Goal: Transaction & Acquisition: Download file/media

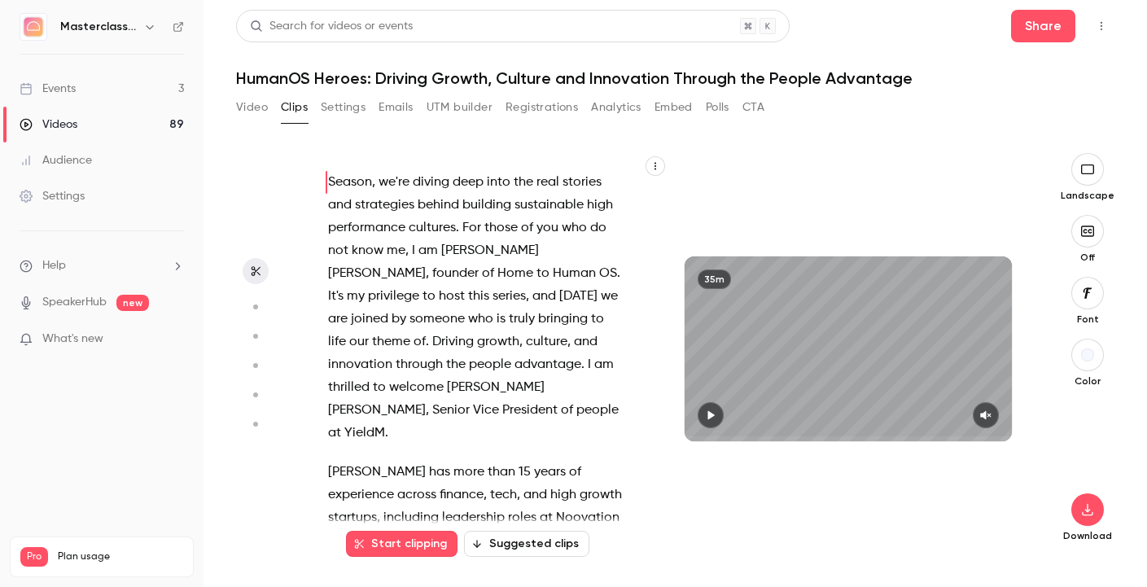
click at [67, 138] on link "Videos 89" at bounding box center [101, 125] width 203 height 36
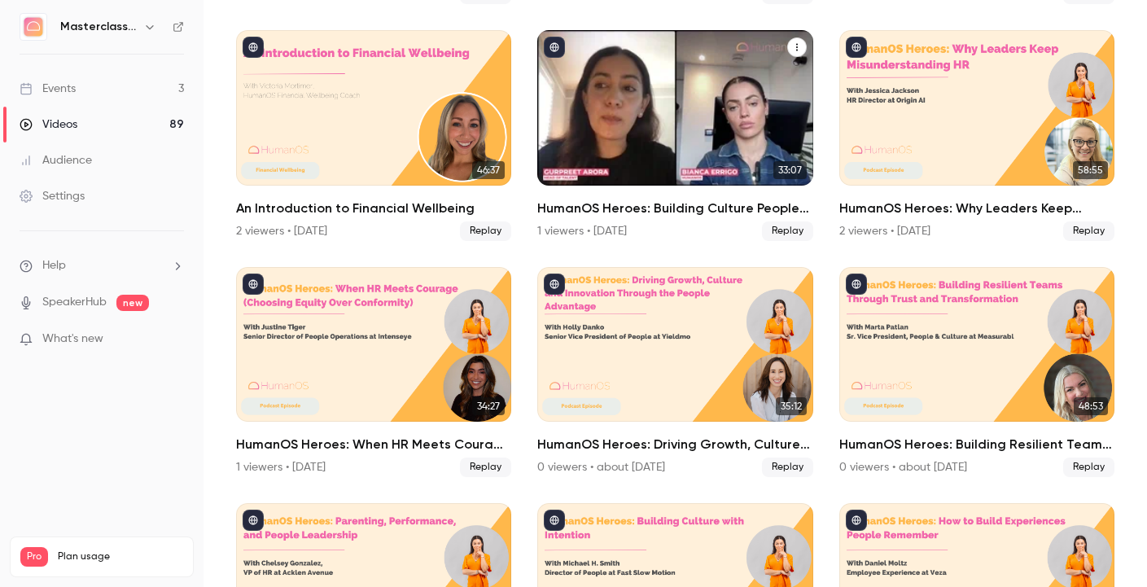
scroll to position [347, 0]
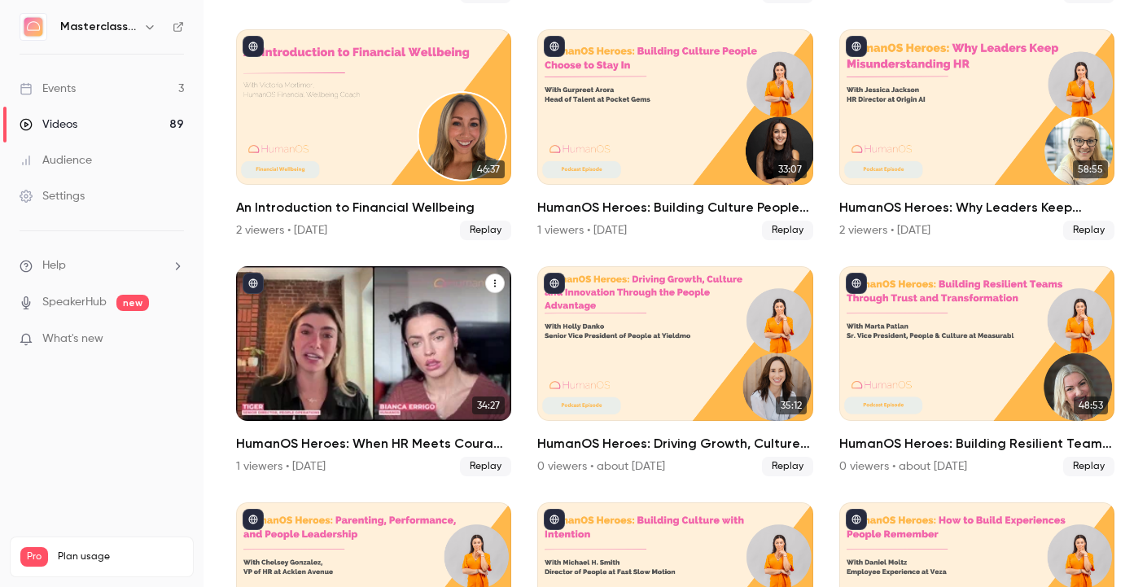
click at [388, 374] on div "HumanOS Heroes: When HR Meets Courage (Choosing Equity Over Conformity)" at bounding box center [373, 343] width 275 height 155
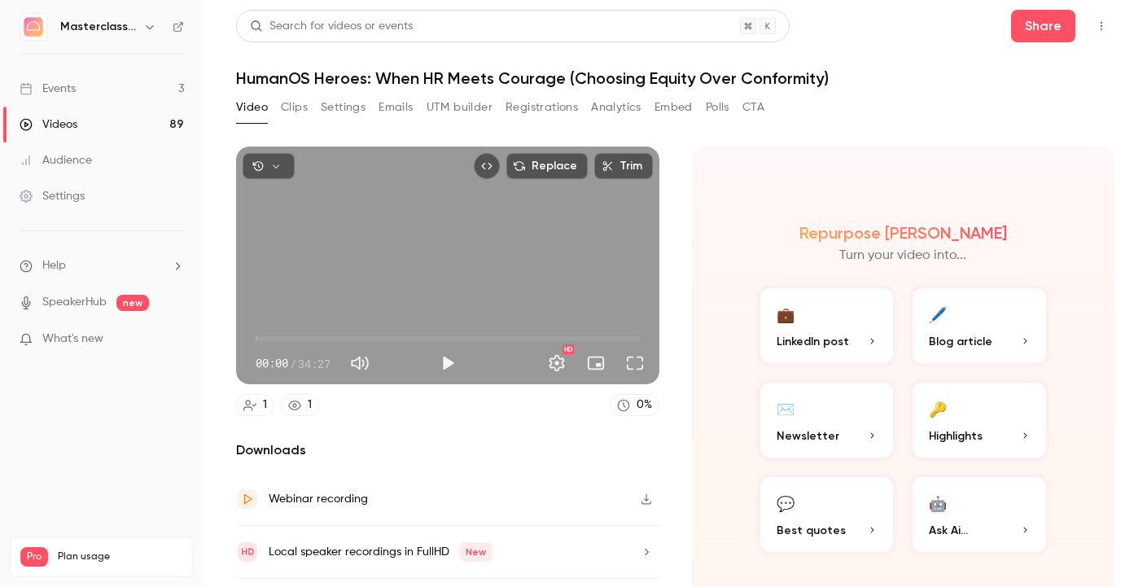
click at [279, 109] on div "Video Clips Settings Emails UTM builder Registrations Analytics Embed Polls CTA" at bounding box center [500, 107] width 528 height 26
click at [297, 107] on button "Clips" at bounding box center [294, 107] width 27 height 26
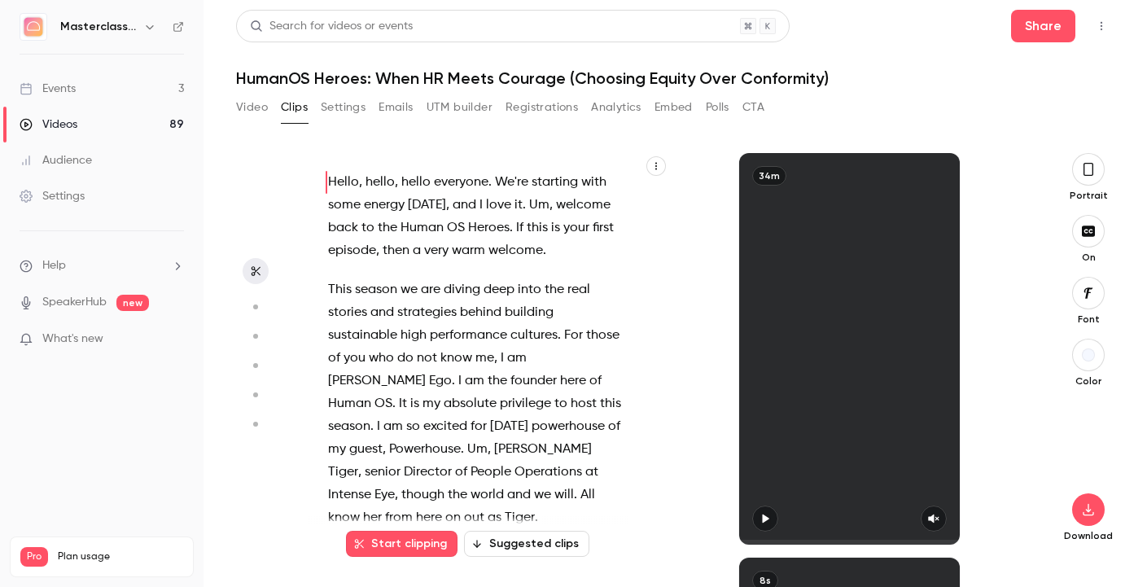
click at [1087, 162] on icon "button" at bounding box center [1088, 169] width 13 height 18
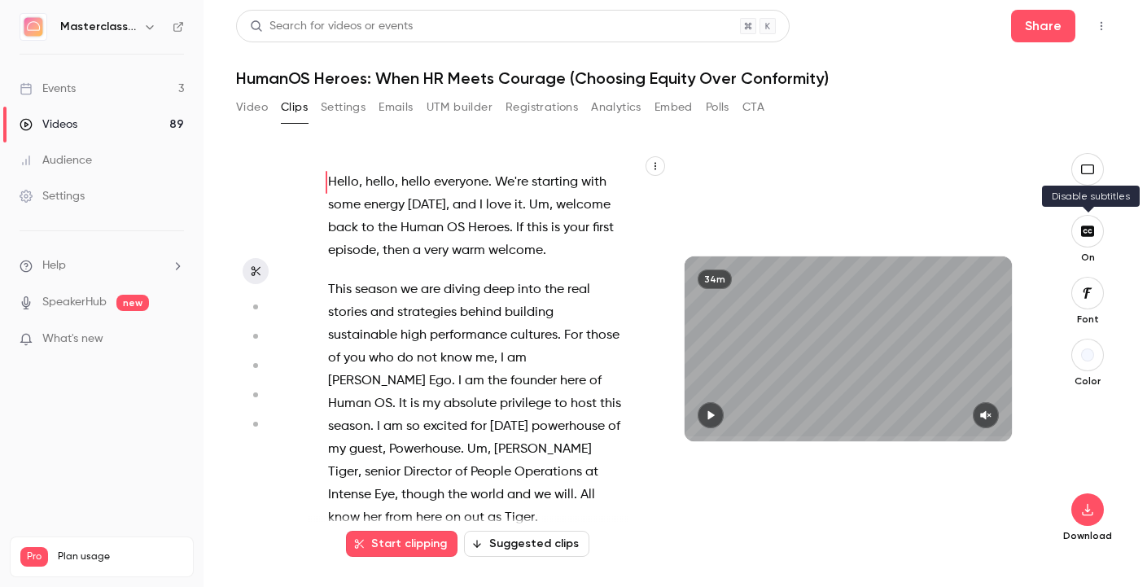
click at [1092, 237] on icon "button" at bounding box center [1088, 231] width 18 height 13
click at [1088, 504] on icon "button" at bounding box center [1088, 509] width 20 height 13
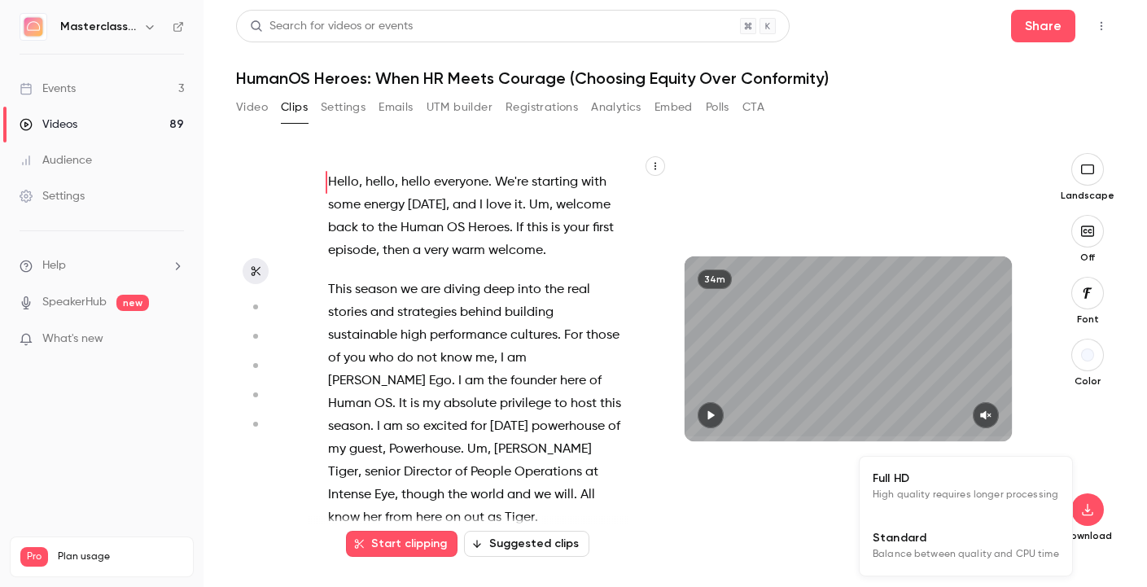
click at [969, 479] on span "Full HD" at bounding box center [966, 478] width 186 height 17
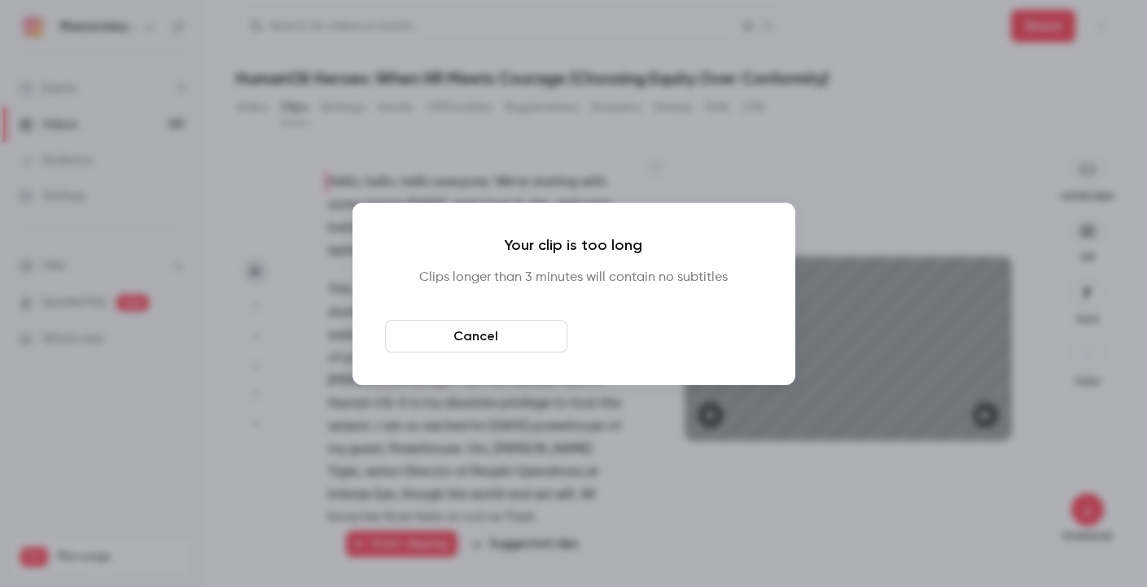
click at [615, 336] on button "Download anyway" at bounding box center [671, 336] width 182 height 33
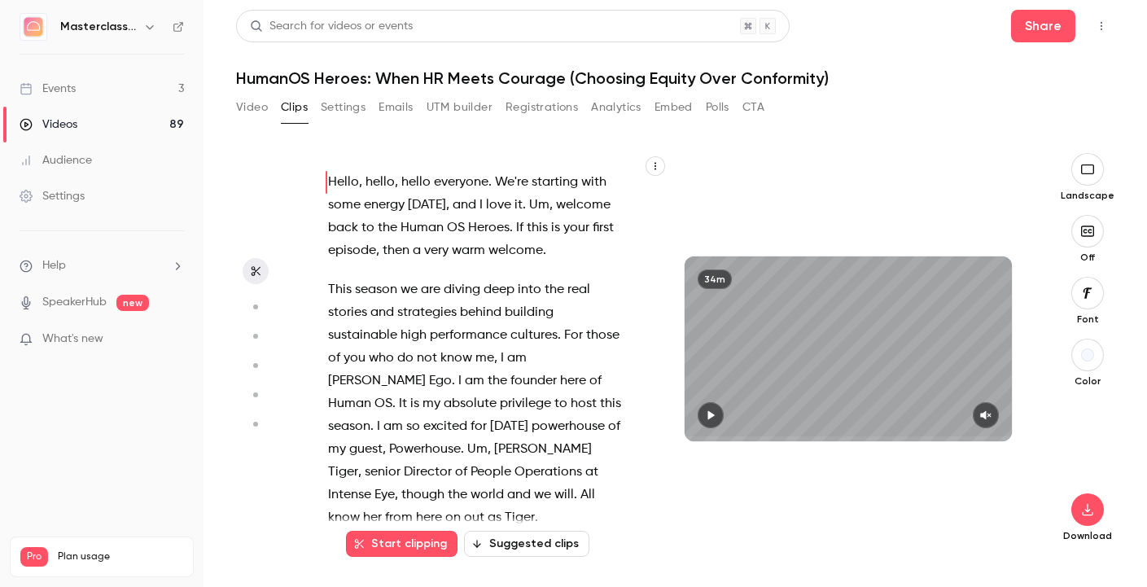
click at [59, 119] on div "Videos" at bounding box center [49, 124] width 58 height 16
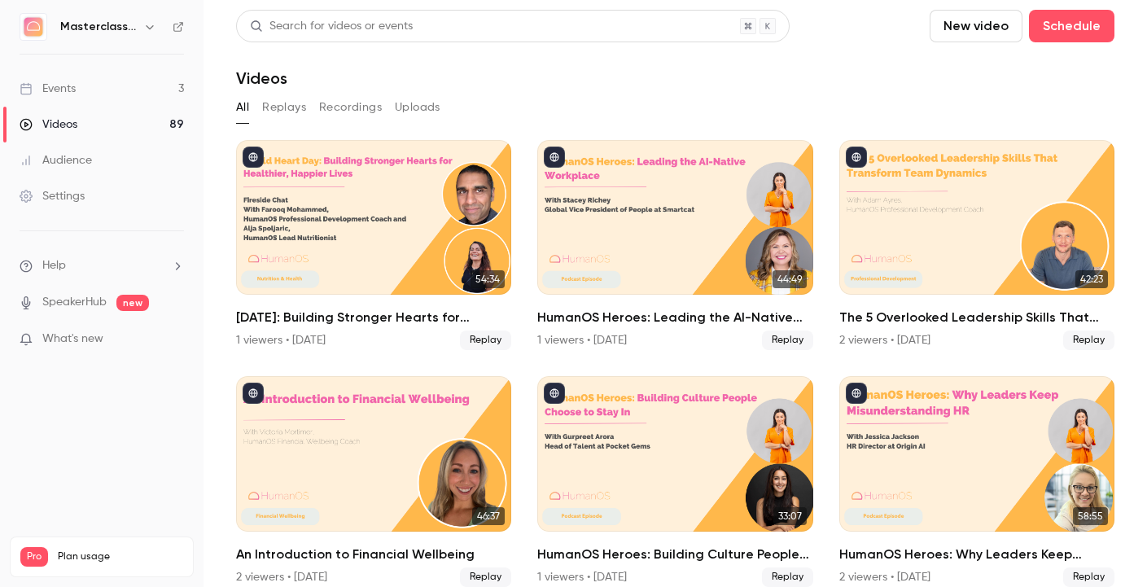
scroll to position [4, 0]
